Goal: Task Accomplishment & Management: Manage account settings

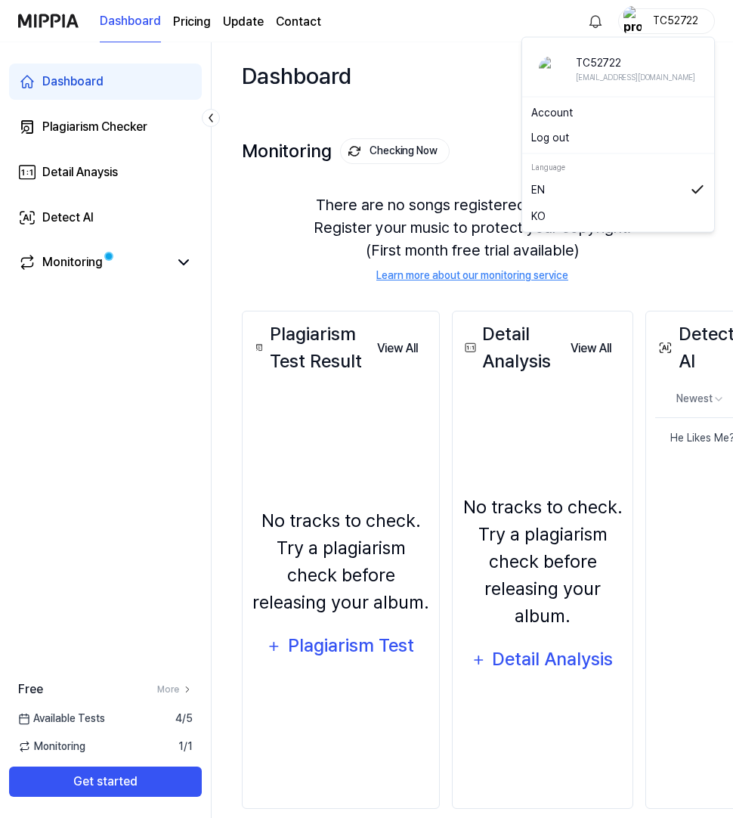
click at [654, 11] on div "TC52722" at bounding box center [666, 21] width 97 height 26
click at [587, 138] on button "Log out" at bounding box center [618, 138] width 174 height 16
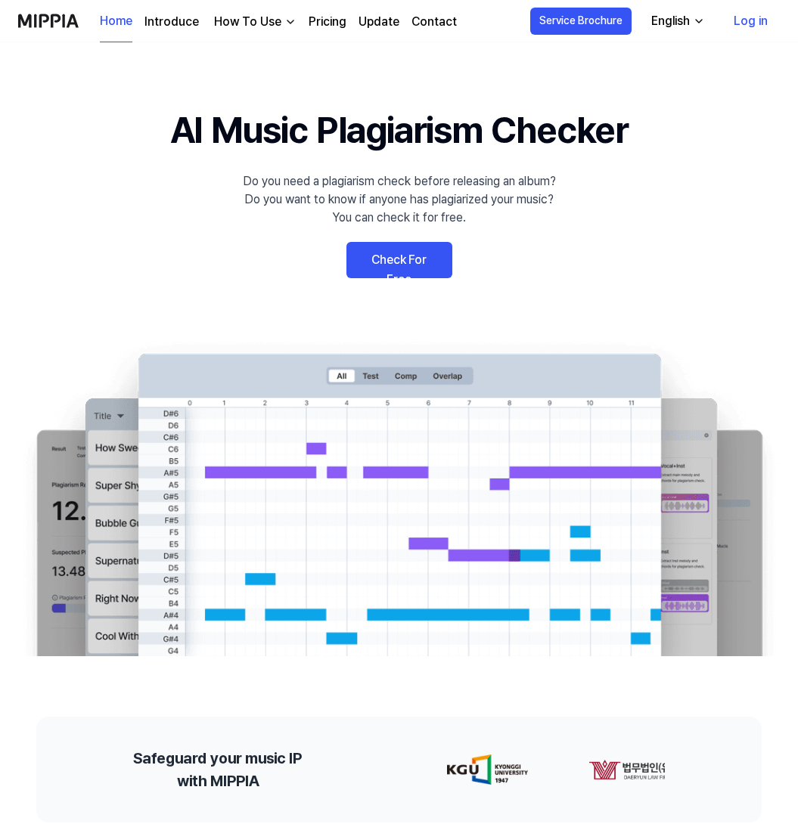
click at [733, 19] on link "Log in" at bounding box center [750, 21] width 58 height 42
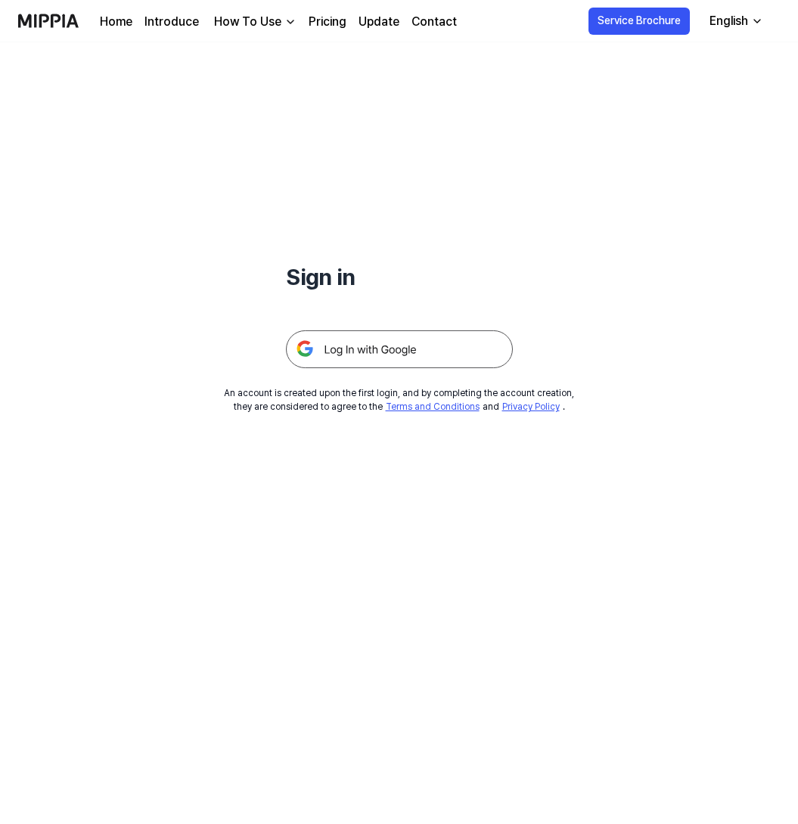
click at [450, 354] on img at bounding box center [399, 349] width 227 height 38
